Goal: Navigation & Orientation: Find specific page/section

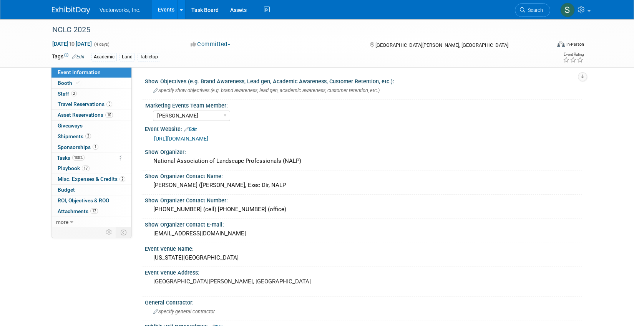
select select "Sarah Rose Angley"
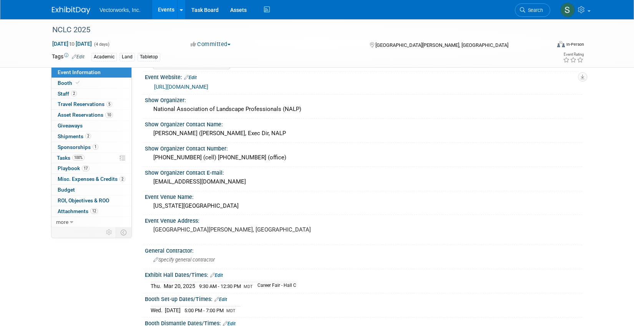
click at [164, 13] on link "Events" at bounding box center [166, 9] width 28 height 19
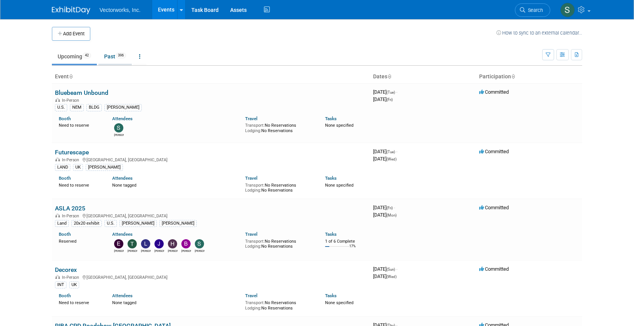
click at [114, 63] on link "Past 396" at bounding box center [114, 56] width 33 height 15
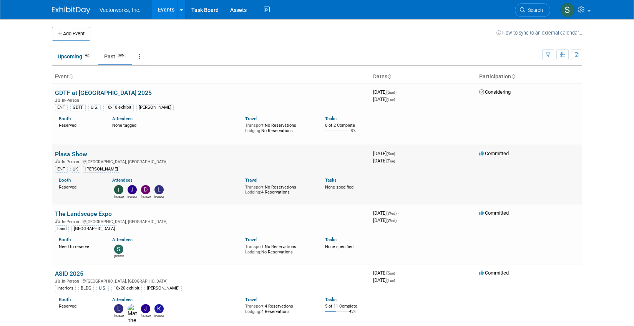
click at [72, 149] on td "Plasa Show In-Person [GEOGRAPHIC_DATA], [GEOGRAPHIC_DATA] ENT UK [PERSON_NAME] …" at bounding box center [211, 175] width 318 height 60
click at [71, 154] on link "Plasa Show" at bounding box center [71, 154] width 32 height 7
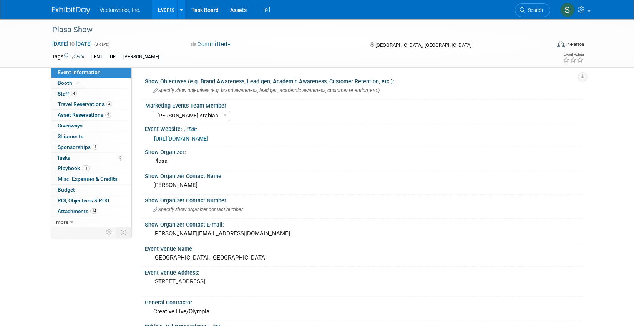
select select "Tania Arabian"
click at [83, 91] on link "4 Staff 4" at bounding box center [91, 94] width 80 height 10
